Goal: Task Accomplishment & Management: Complete application form

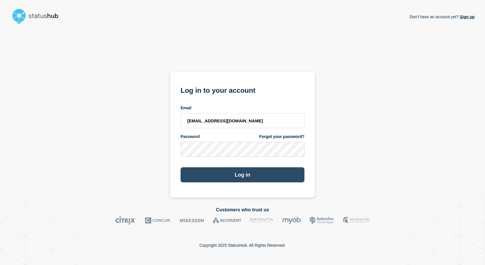
click at [231, 176] on button "Log in" at bounding box center [243, 174] width 124 height 15
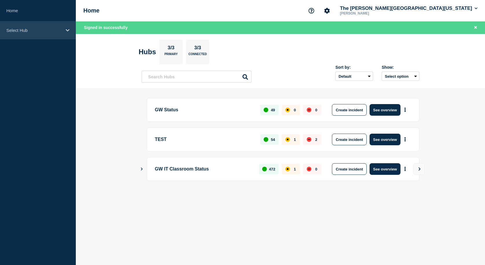
click at [50, 26] on div "Select Hub" at bounding box center [38, 30] width 76 height 18
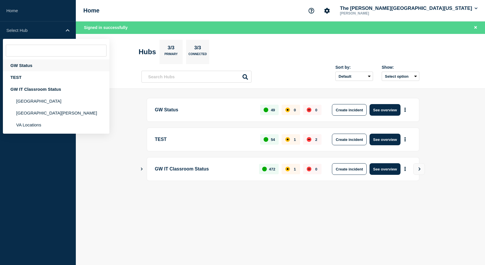
click at [24, 65] on div "GW Status" at bounding box center [56, 65] width 107 height 12
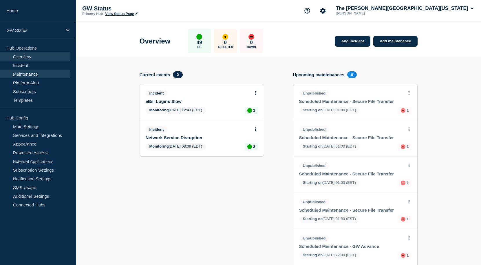
click at [31, 71] on link "Maintenance" at bounding box center [35, 73] width 70 height 9
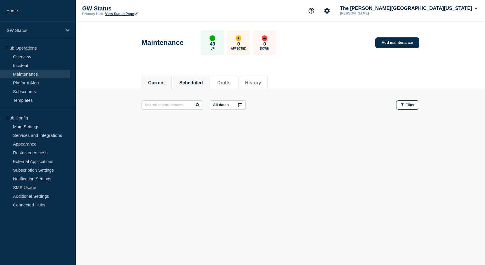
click at [191, 81] on button "Scheduled" at bounding box center [191, 82] width 23 height 5
click at [231, 82] on button "Drafts" at bounding box center [223, 82] width 13 height 5
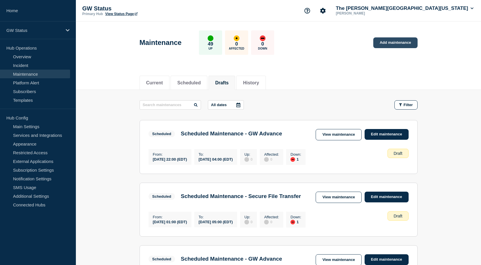
click at [393, 41] on link "Add maintenance" at bounding box center [395, 42] width 44 height 11
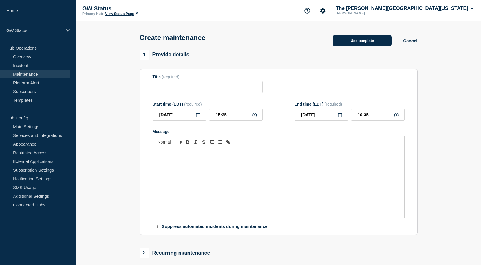
click at [369, 43] on button "Use template" at bounding box center [362, 41] width 59 height 12
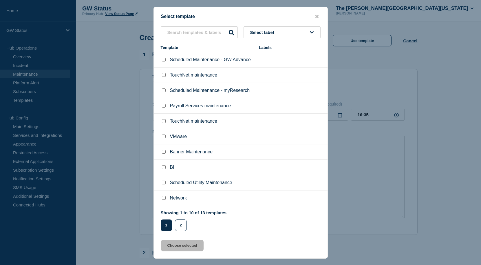
click at [164, 199] on input "Network checkbox" at bounding box center [164, 198] width 4 height 4
checkbox input "true"
click at [185, 245] on button "Choose selected" at bounding box center [182, 245] width 43 height 12
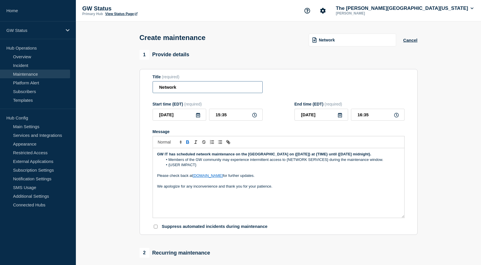
drag, startPoint x: 187, startPoint y: 88, endPoint x: 204, endPoint y: 88, distance: 16.2
click at [142, 88] on section "Title (required) Network Start time (EDT) (required) 2025-08-25 15:35 End time …" at bounding box center [279, 152] width 278 height 166
paste input "Maintenance - Foggy Bottom"
type input "Network Maintenance - Foggy Bottom"
click at [340, 116] on icon at bounding box center [340, 115] width 5 height 5
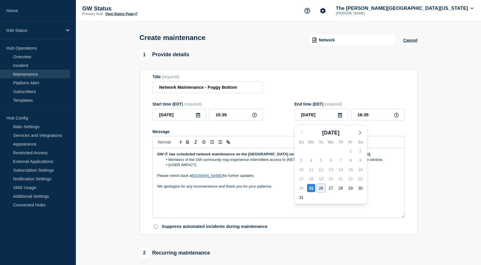
click at [322, 187] on div "26" at bounding box center [321, 188] width 8 height 8
type input "2025-08-26"
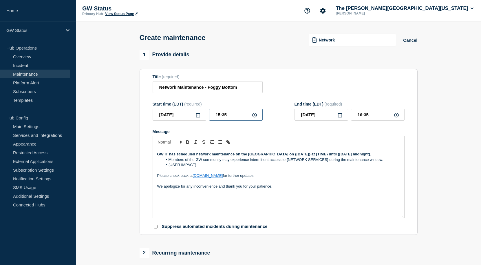
drag, startPoint x: 232, startPoint y: 116, endPoint x: 203, endPoint y: 114, distance: 28.8
click at [203, 114] on div "2025-08-25 15:35" at bounding box center [208, 115] width 110 height 12
drag, startPoint x: 378, startPoint y: 118, endPoint x: 340, endPoint y: 115, distance: 39.0
click at [340, 115] on div "2025-08-26 16:35" at bounding box center [349, 115] width 110 height 12
type input "00:30"
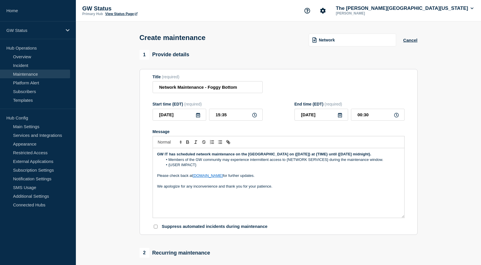
click at [394, 78] on div "Title (required) Network Maintenance - Foggy Bottom" at bounding box center [279, 83] width 252 height 19
drag, startPoint x: 177, startPoint y: 160, endPoint x: 290, endPoint y: 156, distance: 112.1
click at [290, 156] on p "GW IT has scheduled network maintenance on the Foggy Bottom Campus on {Thursday…" at bounding box center [278, 153] width 243 height 5
click at [319, 173] on p "Message" at bounding box center [278, 170] width 243 height 5
drag, startPoint x: 292, startPoint y: 158, endPoint x: 298, endPoint y: 155, distance: 6.2
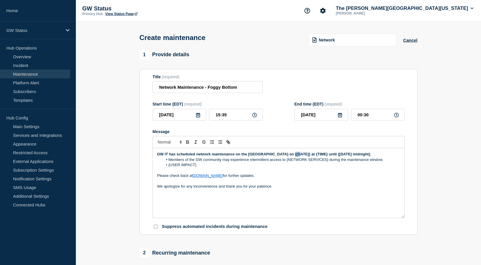
click at [298, 155] on p "GW IT has scheduled network maintenance on the Foggy Bottom Campus on {Thursday…" at bounding box center [278, 153] width 243 height 5
click at [296, 157] on p "GW IT has scheduled network maintenance on the Foggy Bottom Campus on {Thursday…" at bounding box center [278, 153] width 243 height 5
drag, startPoint x: 294, startPoint y: 161, endPoint x: 297, endPoint y: 157, distance: 4.7
click at [297, 157] on p "GW IT has scheduled network maintenance on the Foggy Bottom Campus on {Thursday…" at bounding box center [278, 153] width 243 height 5
click at [292, 154] on strong "GW IT has scheduled network maintenance on the Foggy Bottom Campus for Monday, …" at bounding box center [234, 154] width 155 height 4
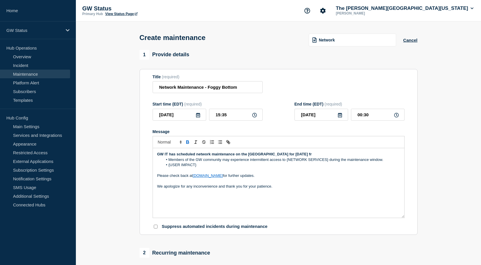
click at [292, 155] on strong "GW IT has scheduled network maintenance on the Foggy Bottom Campus for Monday, …" at bounding box center [234, 154] width 155 height 4
drag, startPoint x: 199, startPoint y: 172, endPoint x: 288, endPoint y: 167, distance: 88.7
click at [288, 167] on ol "Members of the GW community may experience intermittent access to {NETWORK SERV…" at bounding box center [278, 162] width 243 height 11
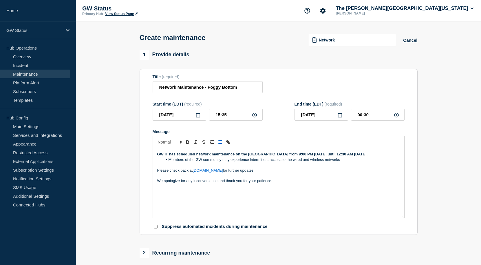
click at [223, 162] on li "Members of the GW community may experience intermittent access to the wired and…" at bounding box center [281, 159] width 237 height 5
click at [388, 162] on li "Members of the GW community located in these buildings may experience intermitt…" at bounding box center [281, 159] width 237 height 5
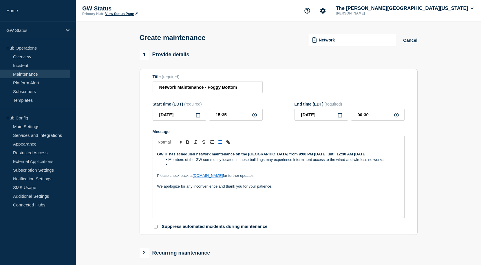
click at [171, 167] on li "Message" at bounding box center [281, 164] width 237 height 5
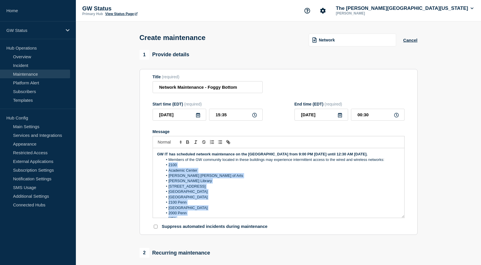
drag, startPoint x: 177, startPoint y: 206, endPoint x: 169, endPoint y: 173, distance: 34.1
click at [169, 173] on ol "Members of the GW community located in these buildings may experience intermitt…" at bounding box center [278, 199] width 243 height 85
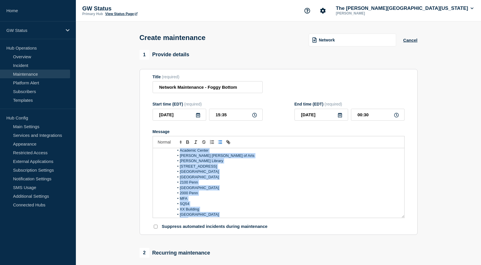
click at [228, 174] on li "Madison Hall" at bounding box center [281, 171] width 237 height 5
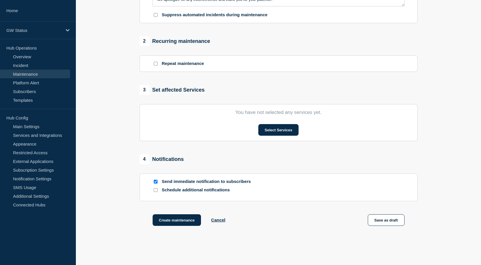
scroll to position [241, 0]
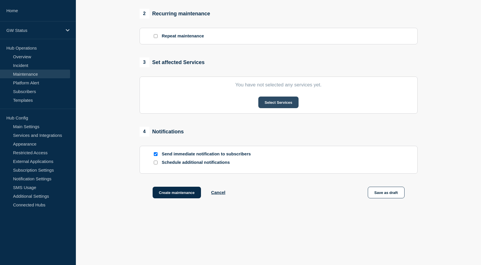
click at [280, 102] on button "Select Services" at bounding box center [278, 102] width 40 height 12
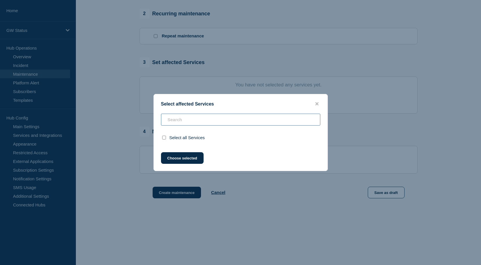
click at [183, 121] on div "Select all Services" at bounding box center [241, 129] width 174 height 31
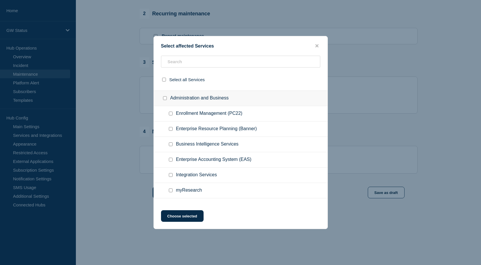
scroll to position [116, 0]
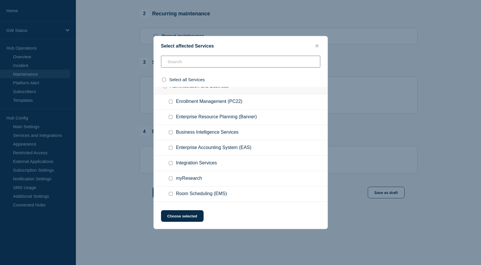
click at [193, 63] on input "text" at bounding box center [240, 62] width 159 height 12
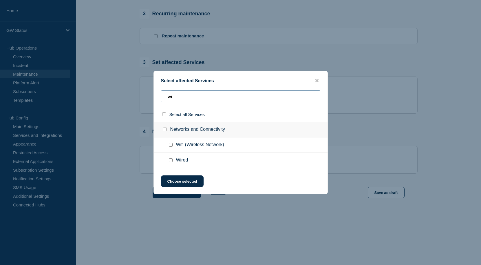
scroll to position [0, 0]
type input "wir"
click at [172, 147] on div at bounding box center [172, 145] width 8 height 6
click at [166, 130] on input "Networks and Connectivity checkbox" at bounding box center [165, 129] width 4 height 4
checkbox input "true"
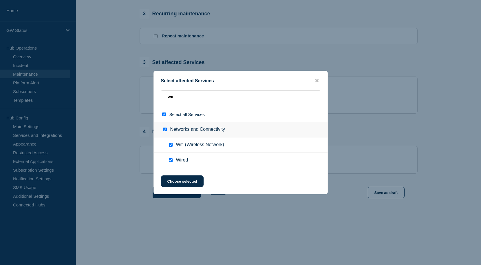
checkbox input "true"
click at [185, 181] on button "Choose selected" at bounding box center [182, 181] width 43 height 12
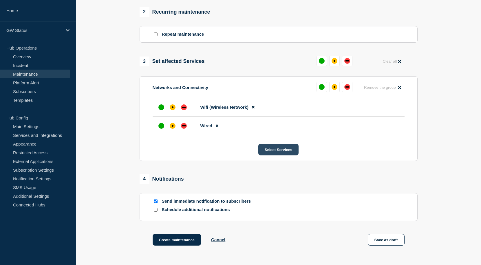
click at [283, 151] on button "Select Services" at bounding box center [278, 150] width 40 height 12
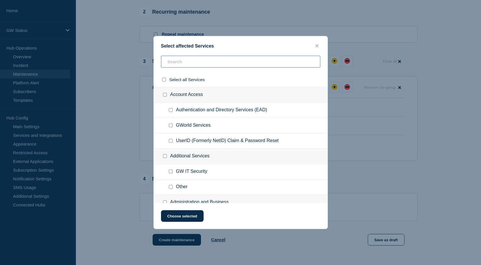
click at [182, 62] on input "text" at bounding box center [240, 62] width 159 height 12
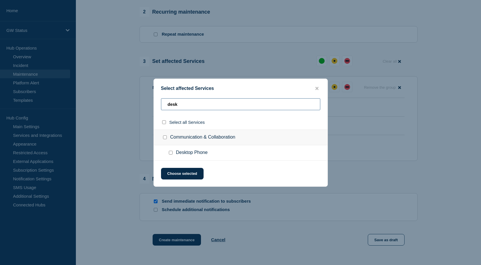
type input "desk"
click at [172, 153] on div at bounding box center [172, 153] width 8 height 6
click at [171, 153] on input "Desktop Phone checkbox" at bounding box center [171, 153] width 4 height 4
checkbox input "true"
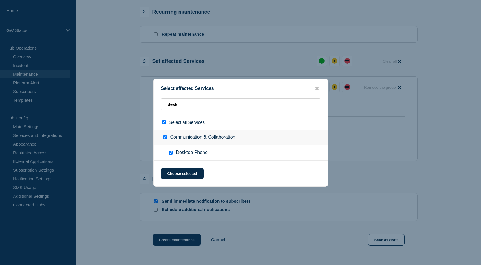
checkbox input "true"
click at [180, 172] on button "Choose selected" at bounding box center [182, 174] width 43 height 12
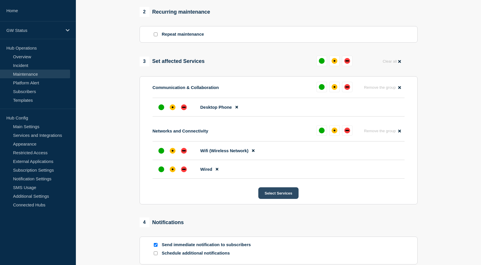
click at [281, 195] on button "Select Services" at bounding box center [278, 193] width 40 height 12
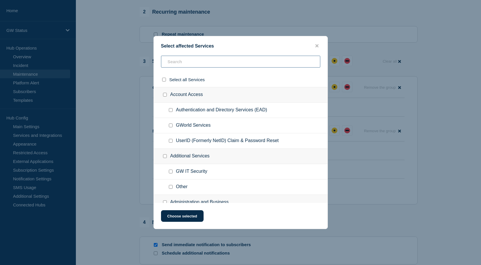
click at [182, 60] on input "text" at bounding box center [240, 62] width 159 height 12
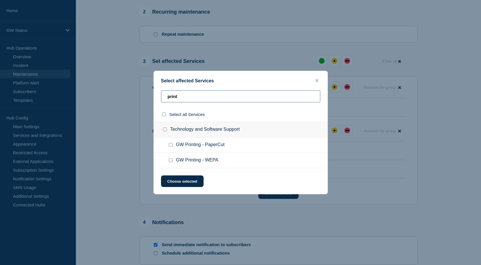
type input "print"
click at [171, 161] on input "GW Printing - WEPA checkbox" at bounding box center [171, 160] width 4 height 4
checkbox input "true"
click at [171, 145] on input "GW Printing - PaperCut checkbox" at bounding box center [171, 145] width 4 height 4
checkbox input "true"
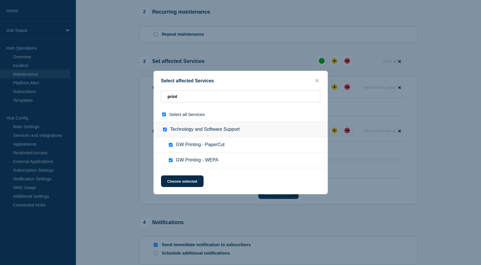
checkbox input "true"
click at [188, 182] on button "Choose selected" at bounding box center [182, 181] width 43 height 12
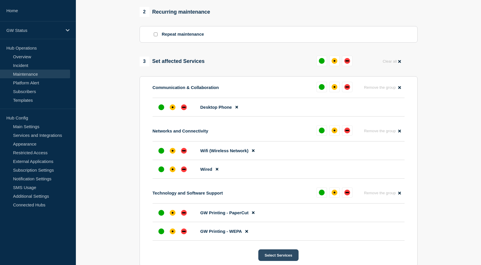
click at [277, 258] on button "Select Services" at bounding box center [278, 255] width 40 height 12
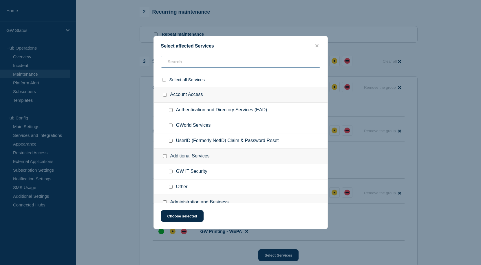
click at [195, 65] on input "text" at bounding box center [240, 62] width 159 height 12
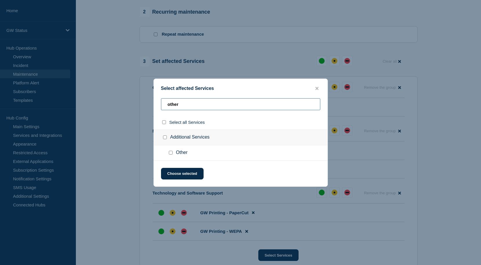
type input "other"
click at [171, 152] on input "Other checkbox" at bounding box center [171, 153] width 4 height 4
checkbox input "true"
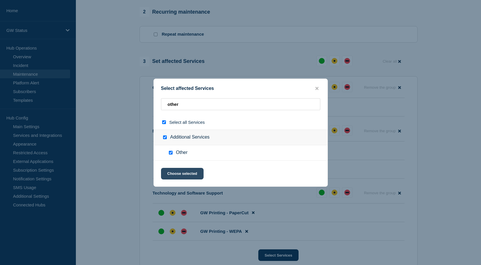
click at [184, 174] on button "Choose selected" at bounding box center [182, 174] width 43 height 12
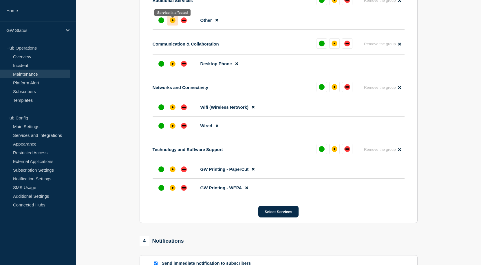
click at [173, 22] on div "affected" at bounding box center [173, 20] width 6 height 6
click at [172, 65] on div "affected" at bounding box center [173, 64] width 6 height 6
drag, startPoint x: 172, startPoint y: 107, endPoint x: 170, endPoint y: 118, distance: 10.7
click at [172, 107] on div "affected" at bounding box center [173, 107] width 6 height 6
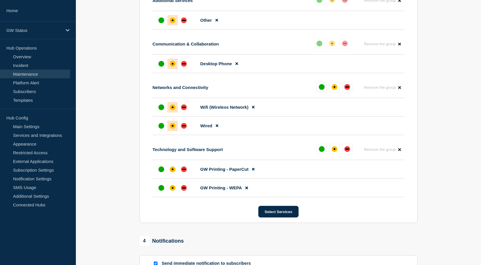
drag, startPoint x: 170, startPoint y: 128, endPoint x: 170, endPoint y: 132, distance: 3.8
click at [170, 129] on div "affected" at bounding box center [173, 126] width 6 height 6
click at [168, 173] on div at bounding box center [172, 169] width 10 height 10
click at [170, 188] on div at bounding box center [172, 187] width 10 height 10
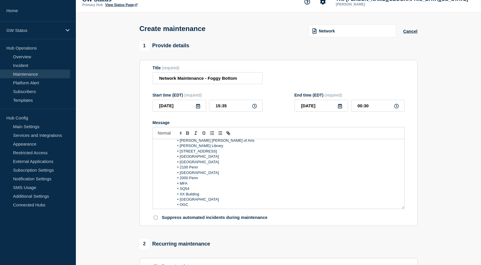
scroll to position [0, 0]
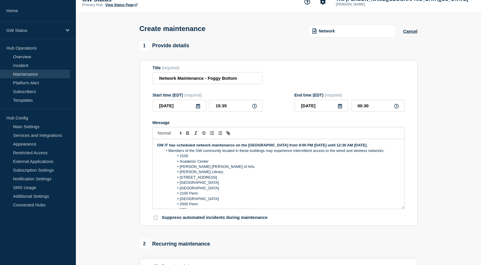
click at [197, 158] on li "2100" at bounding box center [281, 155] width 237 height 5
click at [273, 180] on li "Madison Hall" at bounding box center [281, 177] width 237 height 5
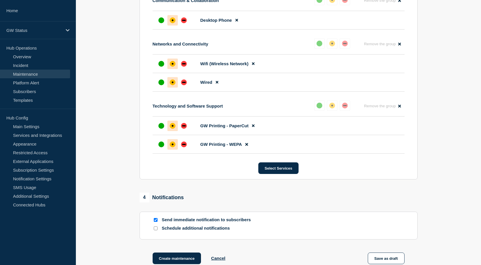
scroll to position [385, 0]
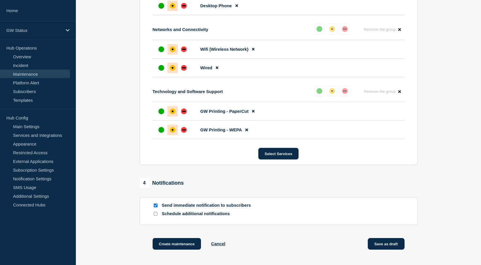
click at [399, 249] on button "Save as draft" at bounding box center [386, 244] width 37 height 12
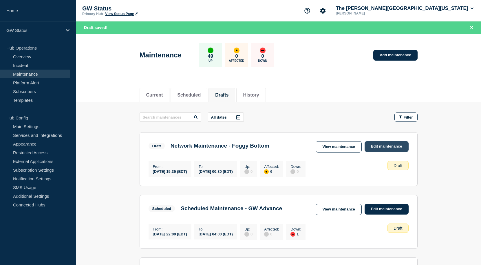
click at [376, 145] on link "Edit maintenance" at bounding box center [387, 146] width 44 height 11
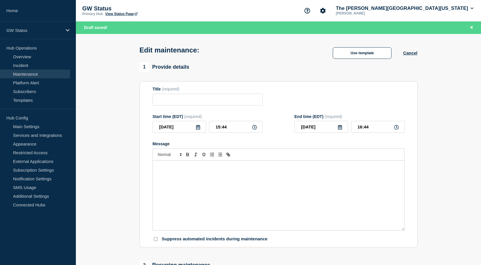
type input "Network Maintenance - Foggy Bottom"
type input "15:35"
type input "2025-08-26"
type input "00:30"
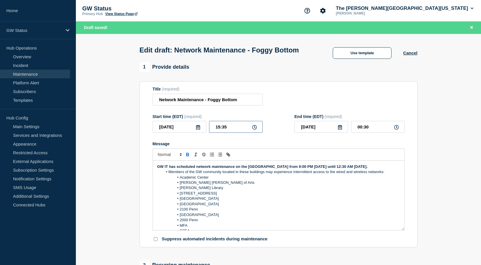
drag, startPoint x: 229, startPoint y: 137, endPoint x: 206, endPoint y: 136, distance: 22.6
click at [206, 133] on div "2025-08-25 15:35" at bounding box center [208, 127] width 110 height 12
type input "21:00"
drag, startPoint x: 371, startPoint y: 138, endPoint x: 356, endPoint y: 138, distance: 14.2
click at [356, 133] on input "05:55" at bounding box center [378, 127] width 54 height 12
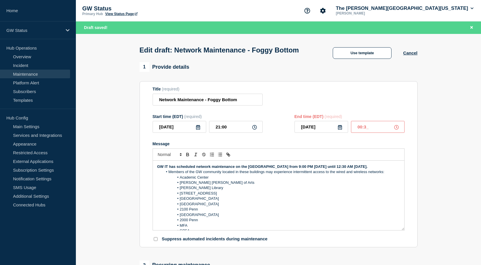
type input "00:30"
click at [305, 160] on div at bounding box center [279, 154] width 252 height 12
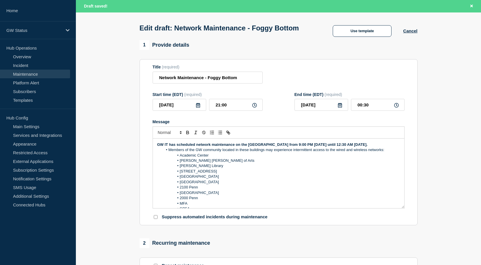
scroll to position [29, 0]
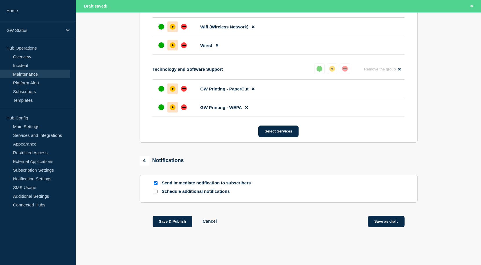
click at [385, 222] on button "Save as draft" at bounding box center [386, 221] width 37 height 12
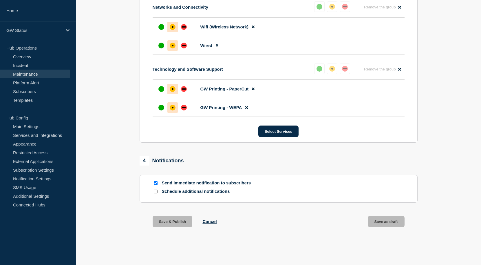
scroll to position [421, 0]
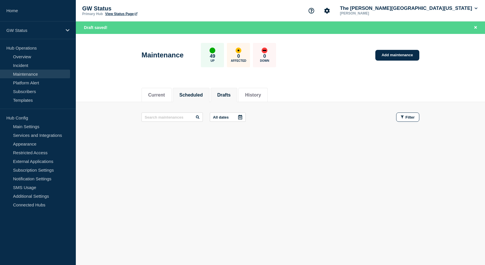
click at [231, 95] on button "Drafts" at bounding box center [223, 94] width 13 height 5
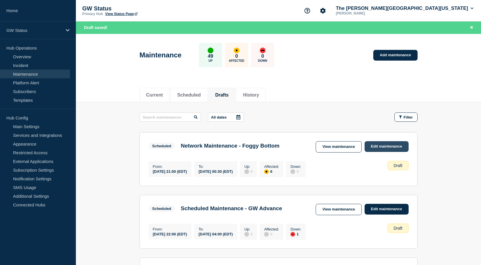
click at [393, 145] on link "Edit maintenance" at bounding box center [387, 146] width 44 height 11
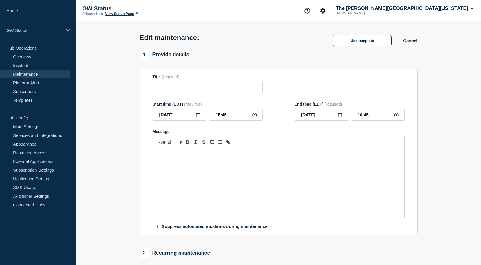
type input "Network Maintenance - Foggy Bottom"
type input "21:00"
type input "2025-08-26"
type input "00:30"
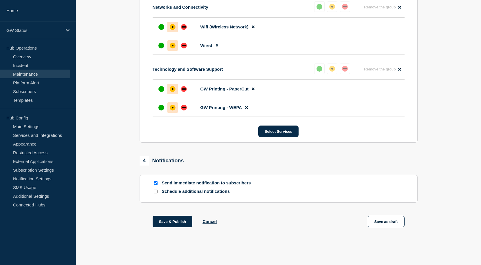
scroll to position [421, 0]
click at [175, 218] on button "Save & Publish" at bounding box center [173, 221] width 40 height 12
